Goal: Use online tool/utility: Utilize a website feature to perform a specific function

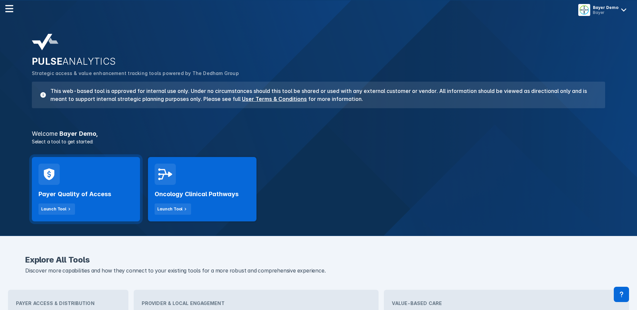
click at [101, 186] on div "Payer Quality of Access Launch Tool" at bounding box center [85, 200] width 95 height 30
click at [99, 194] on h2 "Payer Quality of Access" at bounding box center [74, 194] width 73 height 8
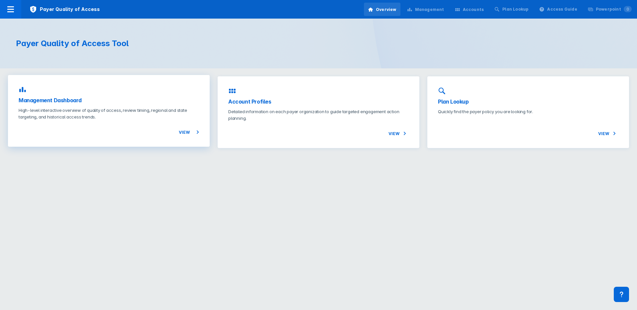
click at [119, 117] on p "High-level interactive overview of quality of access, review timing, regional a…" at bounding box center [109, 113] width 181 height 13
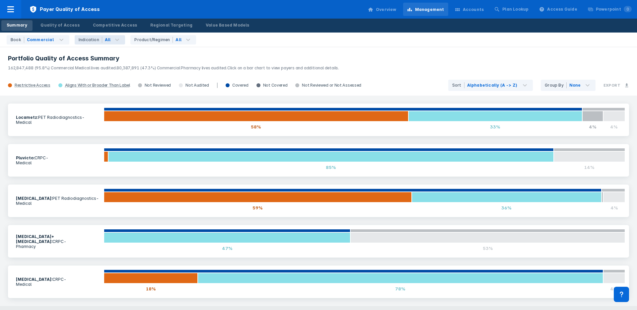
click at [89, 36] on span "Indication" at bounding box center [89, 39] width 28 height 9
click at [143, 41] on div "Product/Regimen" at bounding box center [153, 40] width 38 height 6
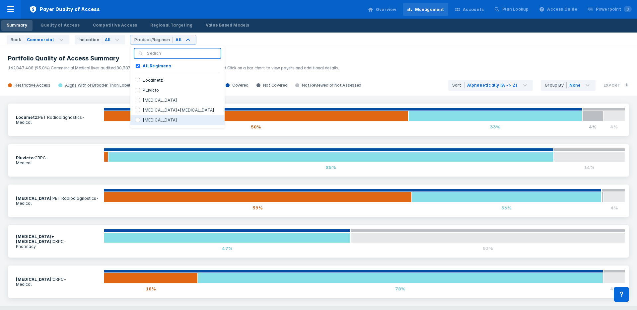
click at [148, 118] on label "[MEDICAL_DATA]" at bounding box center [160, 120] width 40 height 6
click at [140, 118] on input "[MEDICAL_DATA]" at bounding box center [138, 120] width 4 height 4
checkbox input "true"
checkbox Regimens "false"
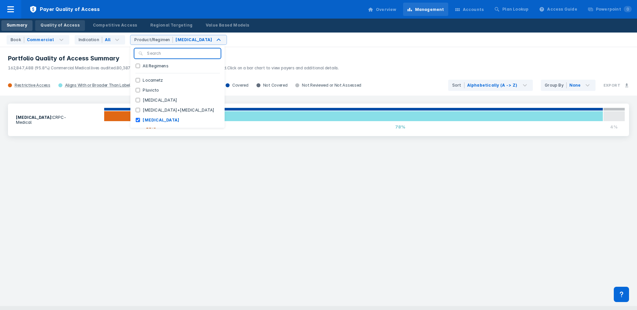
click at [62, 26] on div "Quality of Access" at bounding box center [59, 25] width 39 height 6
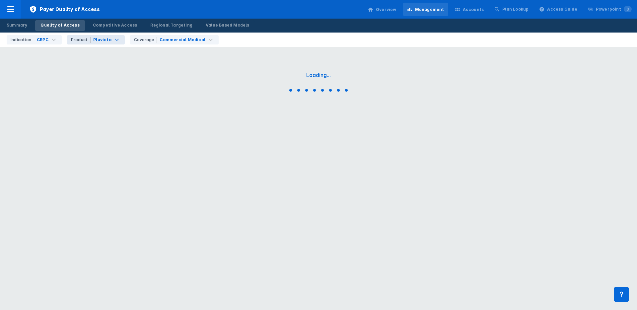
click at [87, 44] on div "Product Pluvicto" at bounding box center [96, 39] width 58 height 9
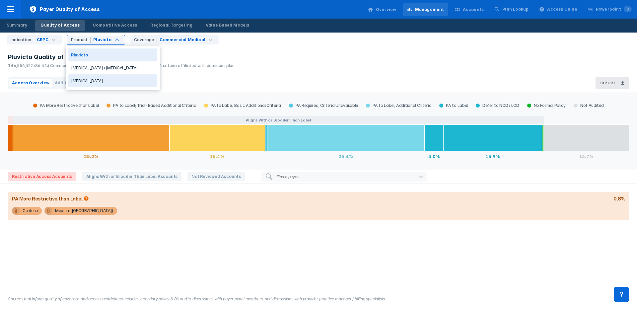
click at [87, 83] on div "[MEDICAL_DATA]" at bounding box center [112, 80] width 89 height 13
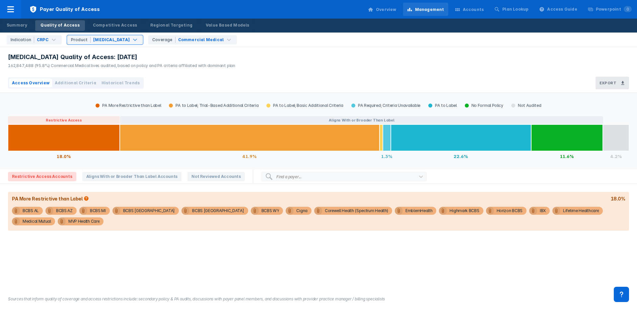
click at [469, 6] on div "Accounts" at bounding box center [469, 10] width 37 height 14
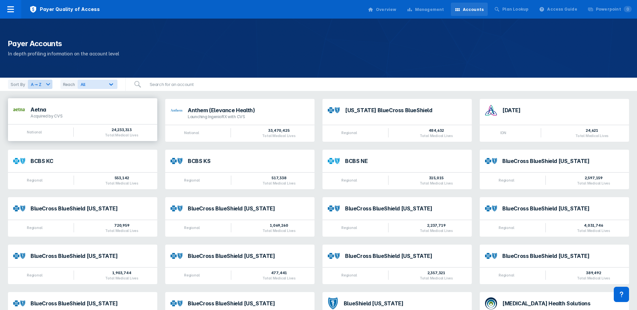
click at [80, 102] on div "Aetna Acquired by CVS" at bounding box center [82, 111] width 149 height 26
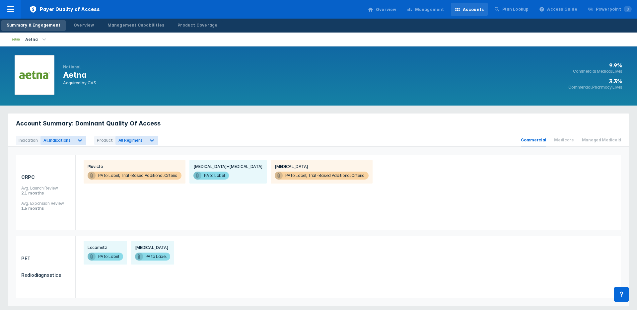
scroll to position [4, 0]
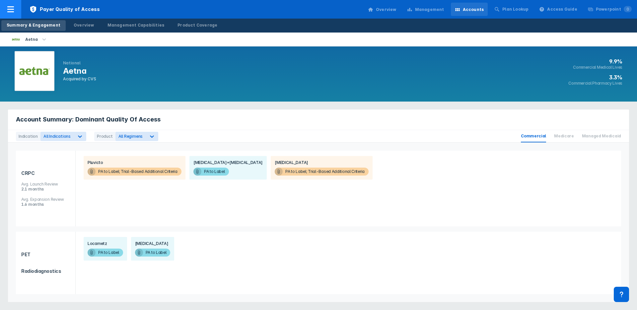
click at [5, 10] on div at bounding box center [10, 9] width 21 height 19
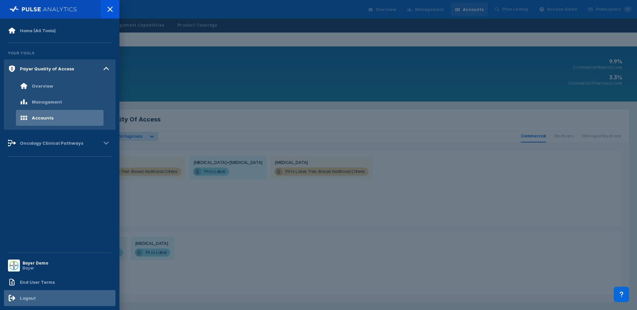
click at [24, 294] on div "Logout" at bounding box center [22, 298] width 28 height 8
